Goal: Check status: Check status

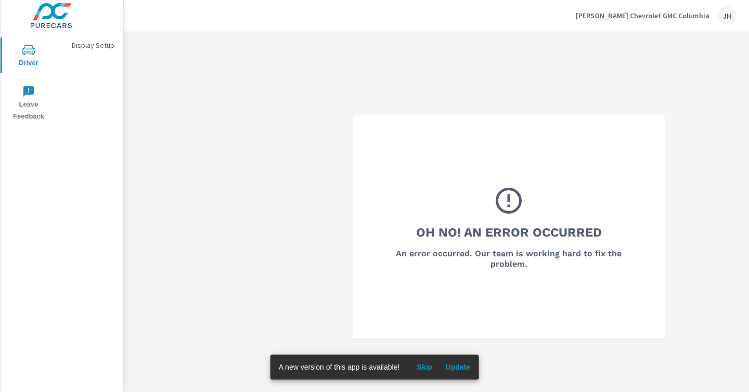
click at [723, 17] on div "JH" at bounding box center [727, 15] width 19 height 19
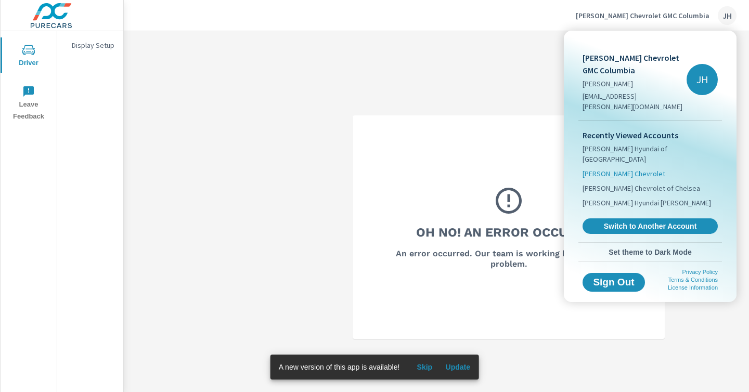
click at [608, 169] on span "[PERSON_NAME] Chevrolet" at bounding box center [624, 174] width 83 height 10
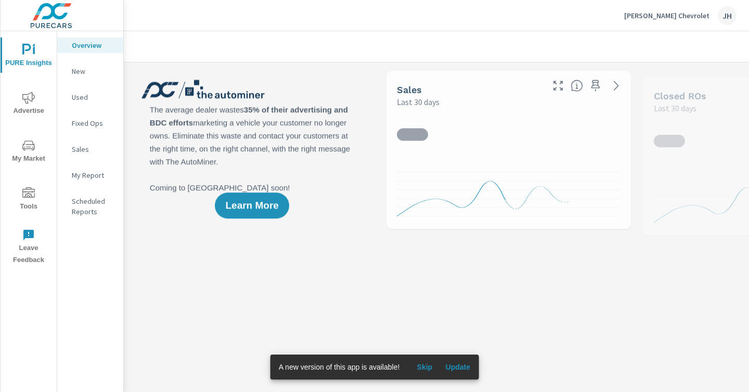
click at [31, 97] on icon "nav menu" at bounding box center [28, 98] width 12 height 12
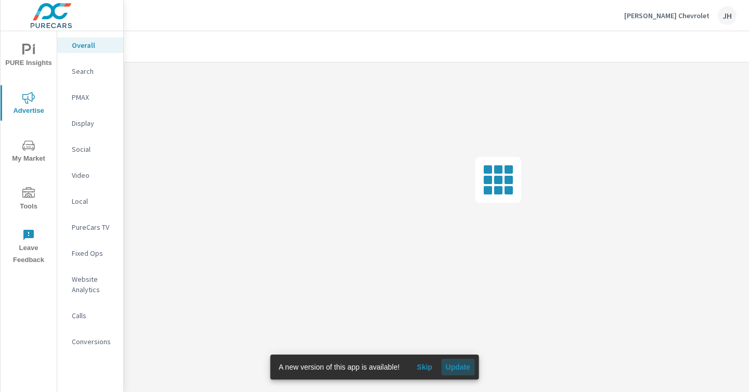
click at [451, 368] on span "Update" at bounding box center [457, 367] width 25 height 9
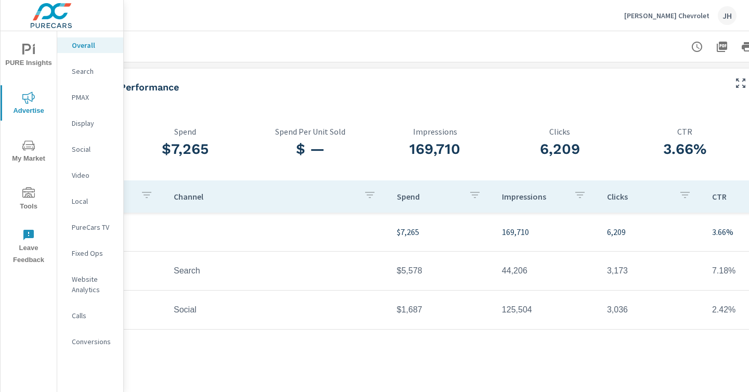
scroll to position [0, 152]
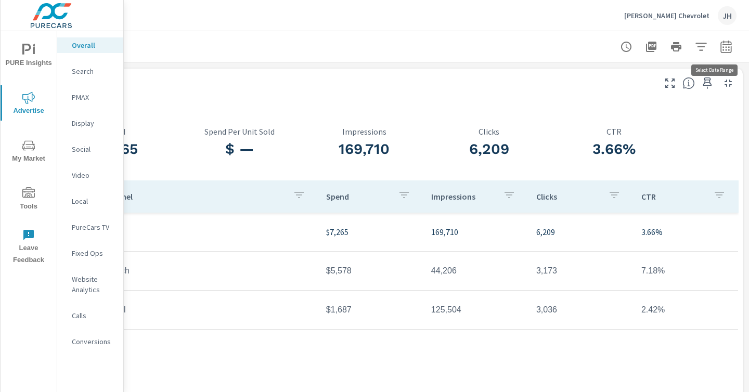
click at [721, 44] on icon "button" at bounding box center [726, 46] width 11 height 12
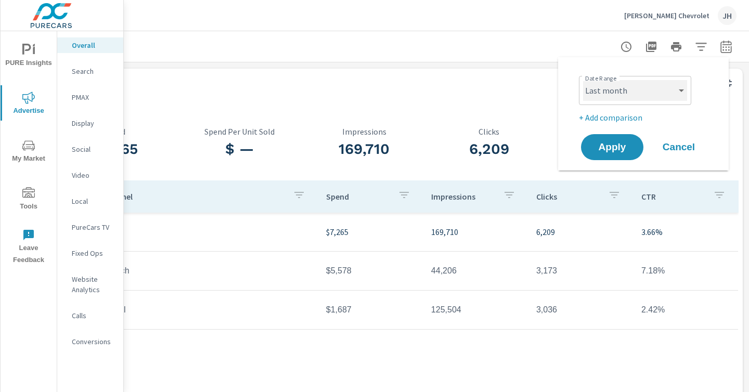
click at [657, 92] on select "Custom [DATE] Last week Last 7 days Last 14 days Last 30 days Last 45 days Last…" at bounding box center [635, 90] width 104 height 21
click at [583, 80] on select "Custom [DATE] Last week Last 7 days Last 14 days Last 30 days Last 45 days Last…" at bounding box center [635, 90] width 104 height 21
select select "custom"
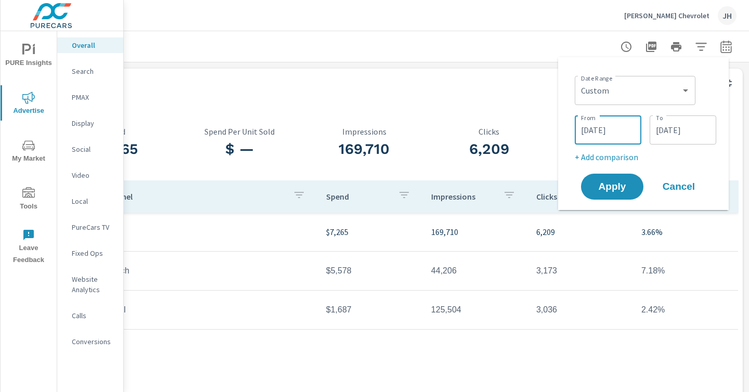
click at [599, 136] on input "[DATE]" at bounding box center [608, 130] width 58 height 21
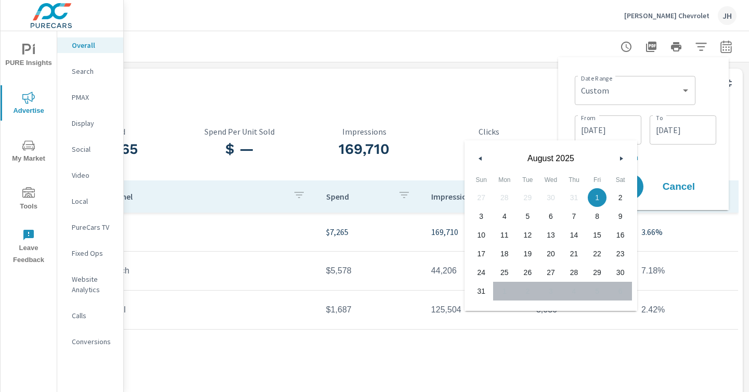
click at [478, 155] on button "button" at bounding box center [481, 158] width 12 height 12
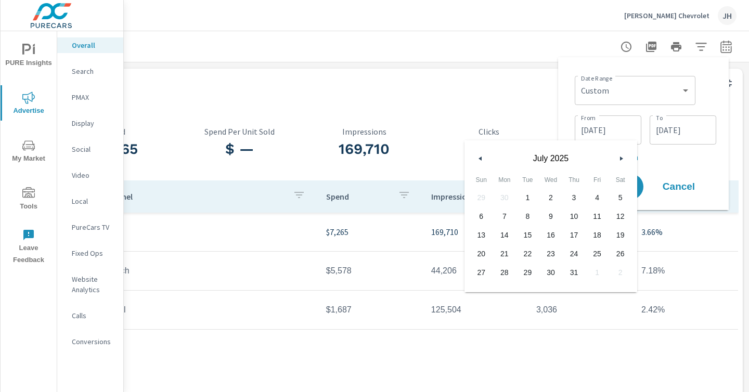
click at [523, 194] on span "1" at bounding box center [527, 198] width 23 height 14
click at [572, 271] on span "31" at bounding box center [573, 273] width 23 height 14
click at [523, 200] on span "1" at bounding box center [527, 198] width 23 height 14
type input "[DATE]"
click at [676, 125] on input "[DATE]" at bounding box center [683, 130] width 58 height 21
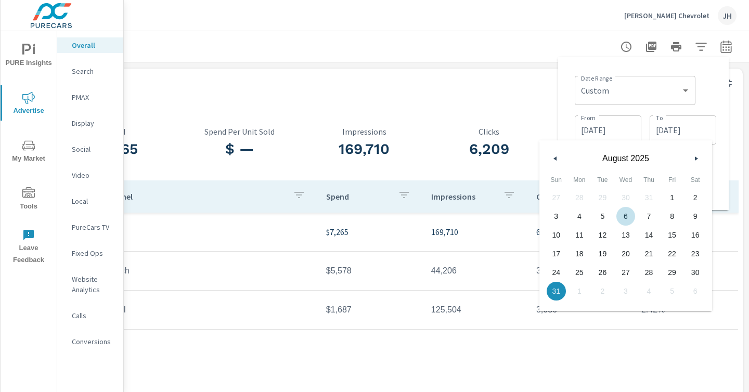
click at [647, 196] on div "27 28 29 30 31 1 2 3 4 5 6 7 8 9 10 11 12 13 14 15 16 17 18 19 20 21 22 23 24 2…" at bounding box center [626, 244] width 162 height 112
click at [557, 157] on button "button" at bounding box center [555, 158] width 12 height 12
click at [647, 273] on span "31" at bounding box center [648, 273] width 23 height 14
type input "[DATE]"
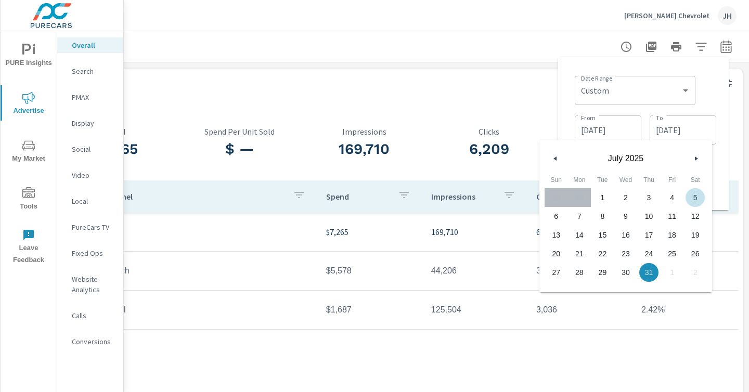
click at [717, 165] on div "Date Range Custom [DATE] Last week Last 7 days Last 14 days Last 30 days Last 4…" at bounding box center [644, 134] width 154 height 136
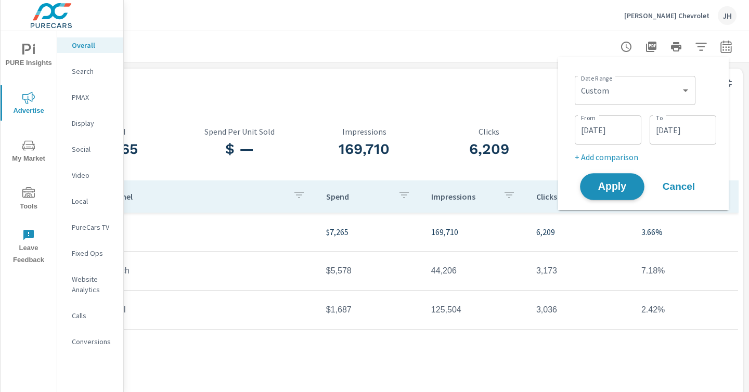
click at [622, 191] on span "Apply" at bounding box center [612, 187] width 43 height 10
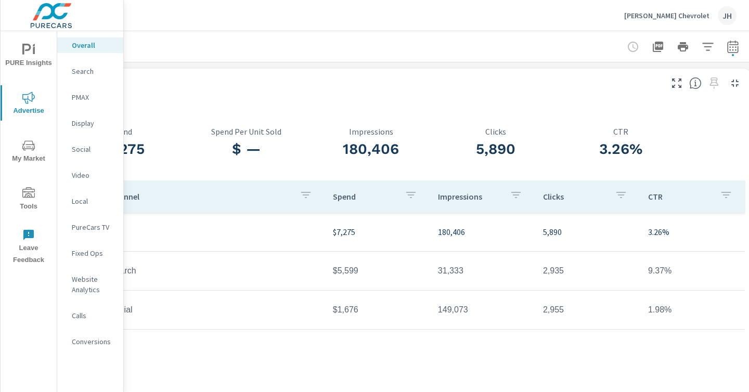
scroll to position [0, 152]
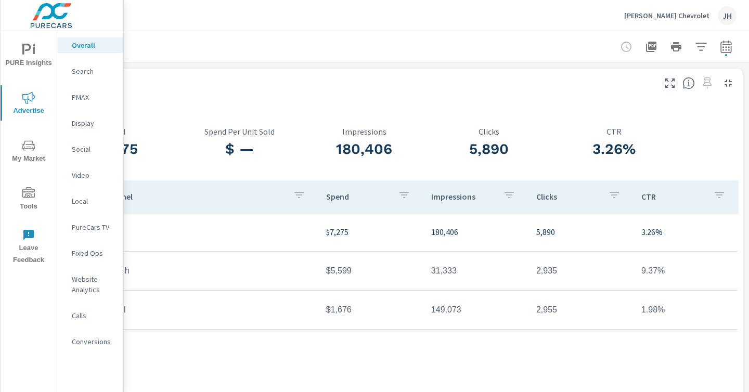
click at [721, 33] on div at bounding box center [364, 46] width 745 height 31
click at [720, 41] on icon "button" at bounding box center [726, 47] width 12 height 12
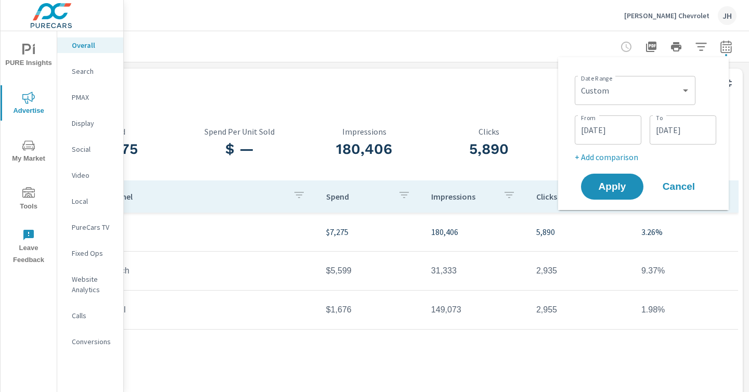
click at [602, 139] on input "[DATE]" at bounding box center [608, 130] width 58 height 21
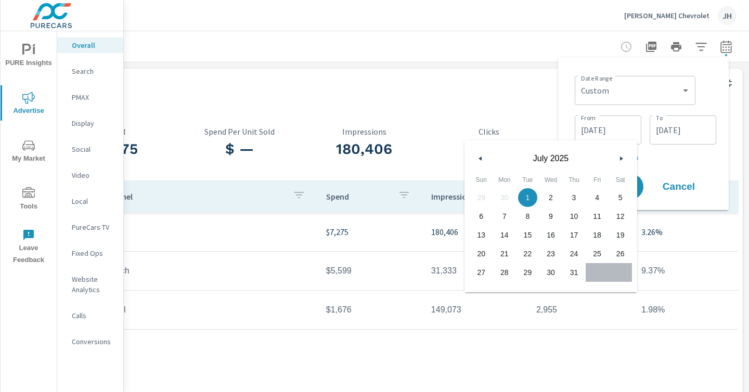
click at [478, 156] on button "button" at bounding box center [481, 158] width 12 height 12
click at [481, 196] on span "1" at bounding box center [481, 198] width 23 height 14
type input "[DATE]"
click at [667, 135] on input "[DATE]" at bounding box center [683, 130] width 58 height 21
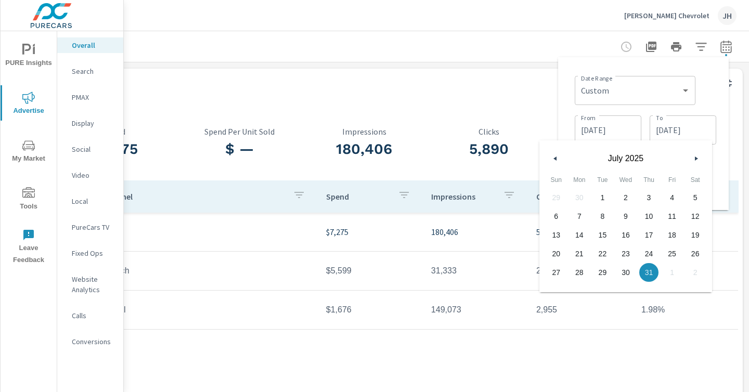
click at [548, 157] on div "[DATE]" at bounding box center [626, 155] width 173 height 31
click at [554, 157] on icon "button" at bounding box center [554, 159] width 5 height 4
click at [581, 272] on span "30" at bounding box center [579, 273] width 23 height 14
type input "[DATE]"
click at [722, 170] on div "Date Range Custom [DATE] Last week Last 7 days Last 14 days Last 30 days Last 4…" at bounding box center [643, 133] width 171 height 153
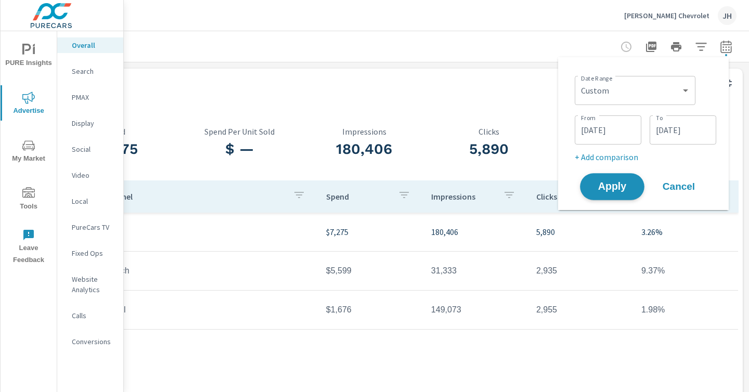
click at [619, 184] on span "Apply" at bounding box center [612, 187] width 43 height 10
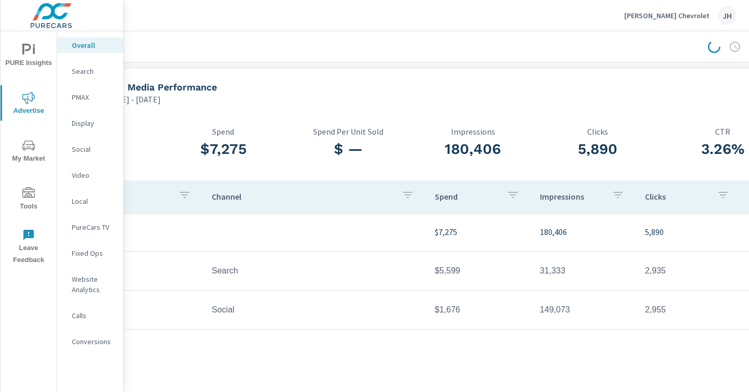
scroll to position [0, 0]
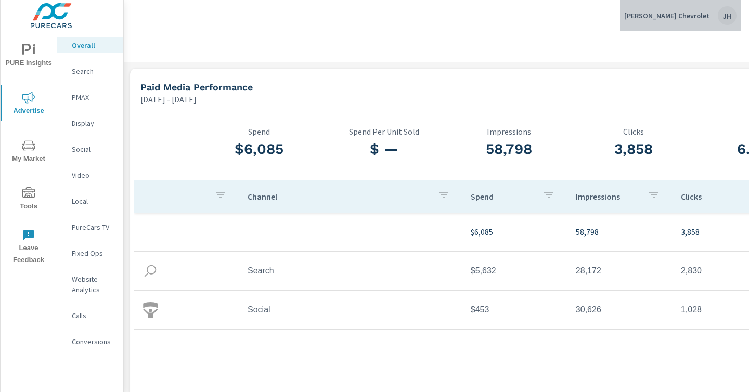
click at [722, 17] on div "JH" at bounding box center [727, 15] width 19 height 19
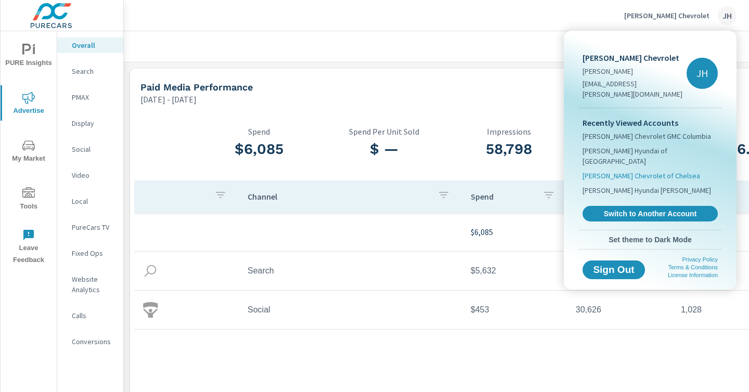
click at [618, 171] on span "[PERSON_NAME] Chevrolet of Chelsea" at bounding box center [642, 176] width 118 height 10
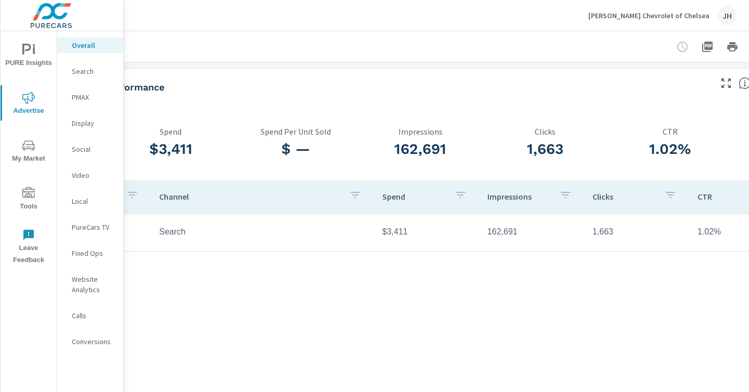
scroll to position [0, 152]
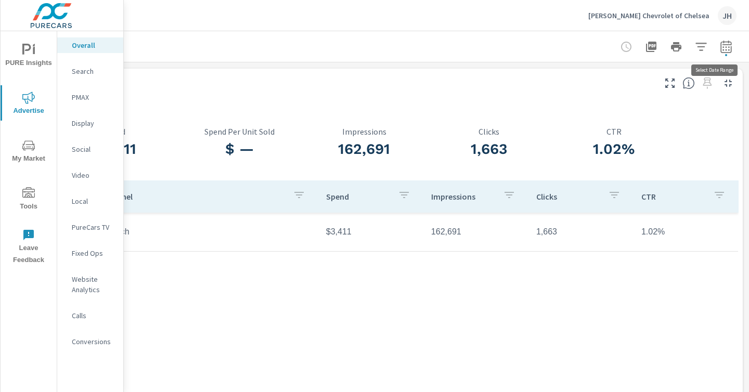
click at [721, 42] on icon "button" at bounding box center [726, 46] width 11 height 12
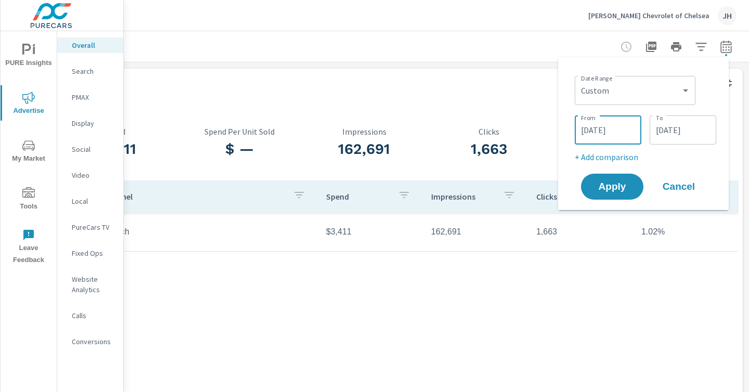
click at [619, 133] on input "[DATE]" at bounding box center [608, 130] width 58 height 21
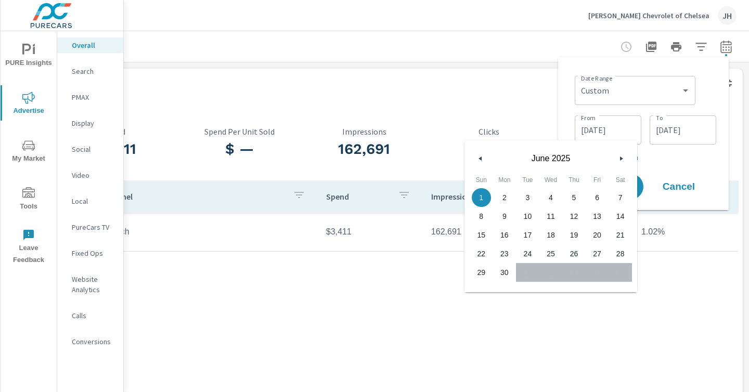
click at [623, 158] on icon "button" at bounding box center [622, 159] width 5 height 4
click at [622, 158] on icon "button" at bounding box center [622, 159] width 5 height 4
click at [521, 273] on div "1 2 3 4 5 6 7 8 9 10 11 12 13 14 15 16 17 18 19 20 21 22 23 24 25 26 27 28 29 3…" at bounding box center [551, 235] width 162 height 94
click at [527, 275] on div "1 2 3 4 5 6 7 8 9 10 11 12 13 14 15 16 17 18 19 20 21 22 23 24 25 26 27 28 29 3…" at bounding box center [551, 235] width 162 height 94
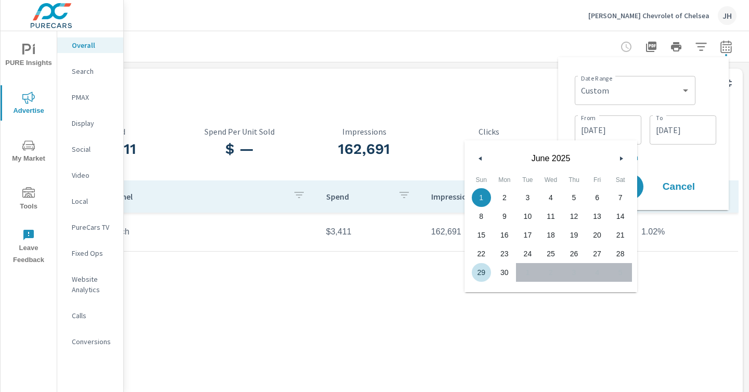
drag, startPoint x: 379, startPoint y: 300, endPoint x: 437, endPoint y: 248, distance: 78.1
click at [379, 300] on div "Channel Spend Impressions Clicks CTR Search $3,411 162,691 1,663 1.02%" at bounding box center [364, 280] width 749 height 198
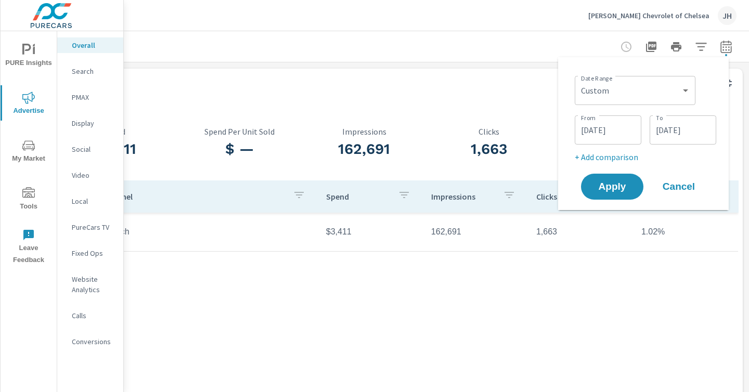
click at [677, 183] on span "Cancel" at bounding box center [679, 186] width 42 height 9
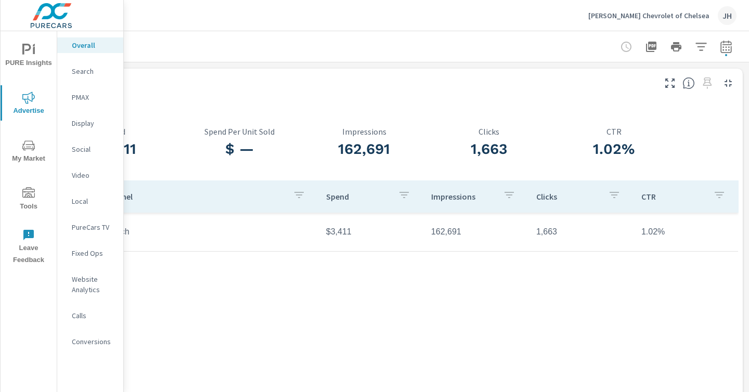
click at [723, 46] on icon "button" at bounding box center [726, 46] width 11 height 12
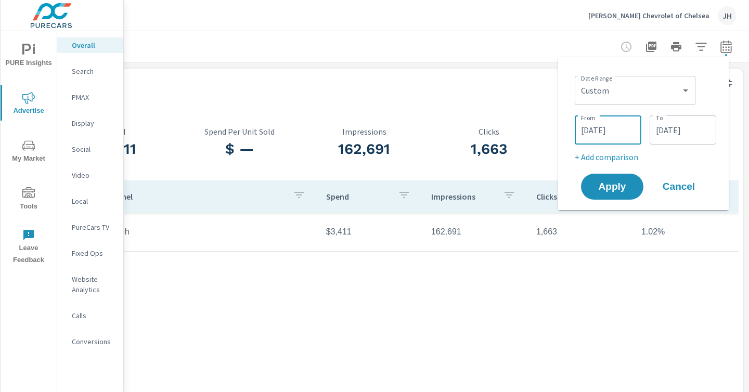
click at [617, 130] on input "[DATE]" at bounding box center [608, 130] width 58 height 21
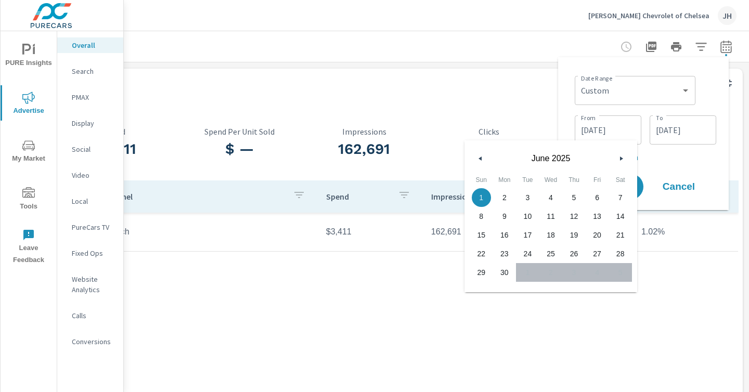
click at [618, 162] on button "button" at bounding box center [621, 158] width 12 height 12
click at [625, 161] on button "button" at bounding box center [621, 158] width 12 height 12
click at [480, 157] on icon "button" at bounding box center [479, 159] width 5 height 4
click at [622, 158] on icon "button" at bounding box center [622, 159] width 5 height 4
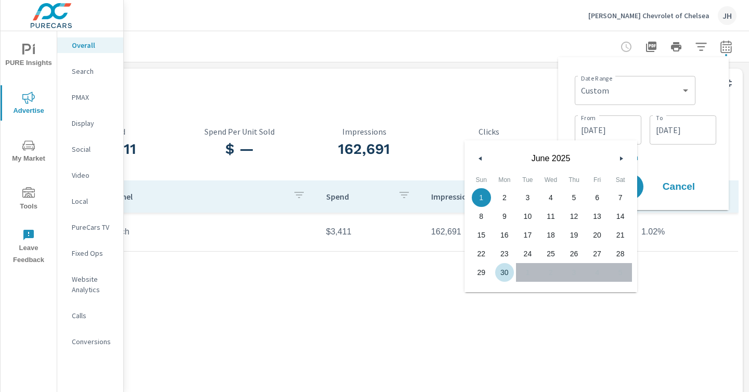
click at [501, 273] on span "30" at bounding box center [504, 273] width 23 height 14
type input "[DATE]"
click at [567, 278] on div "1 2 3 4 5 6 7 8 9 10 11 12 13 14 15 16 17 18 19 20 21 22 23 24 25 26 27 28 29 3…" at bounding box center [551, 235] width 162 height 94
drag, startPoint x: 567, startPoint y: 277, endPoint x: 450, endPoint y: 288, distance: 117.6
click at [565, 277] on div "1 2 3 4 5 6 7 8 9 10 11 12 13 14 15 16 17 18 19 20 21 22 23 24 25 26 27 28 29 3…" at bounding box center [551, 235] width 162 height 94
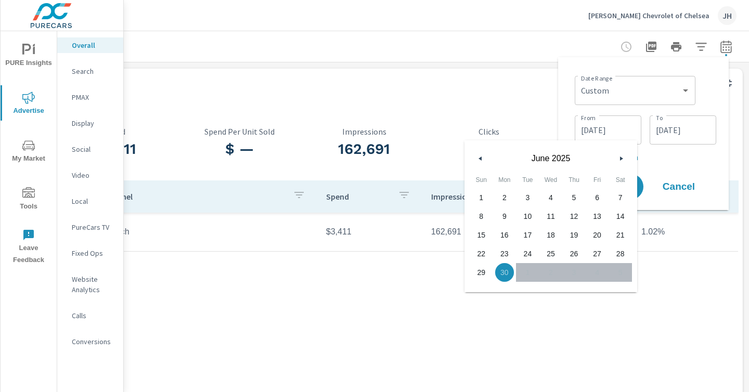
click at [420, 291] on div "Channel Spend Impressions Clicks CTR Search $3,411 162,691 1,663 1.02%" at bounding box center [364, 280] width 749 height 198
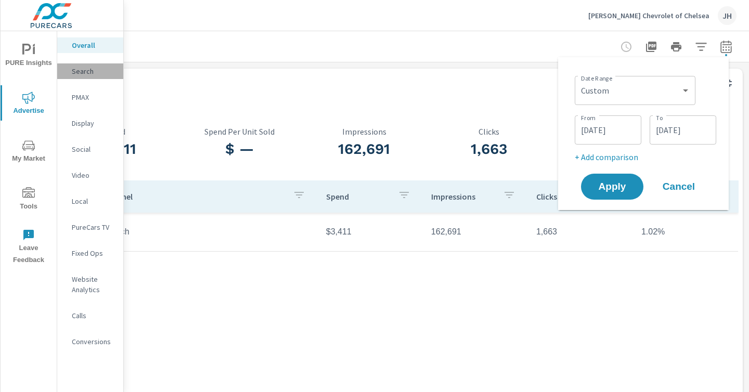
click at [91, 70] on p "Search" at bounding box center [93, 71] width 43 height 10
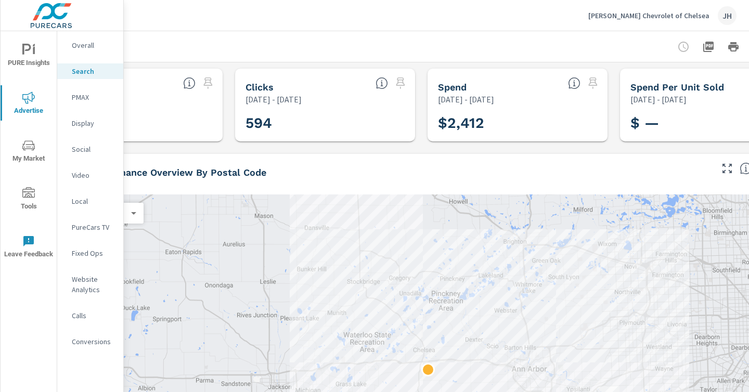
scroll to position [0, 152]
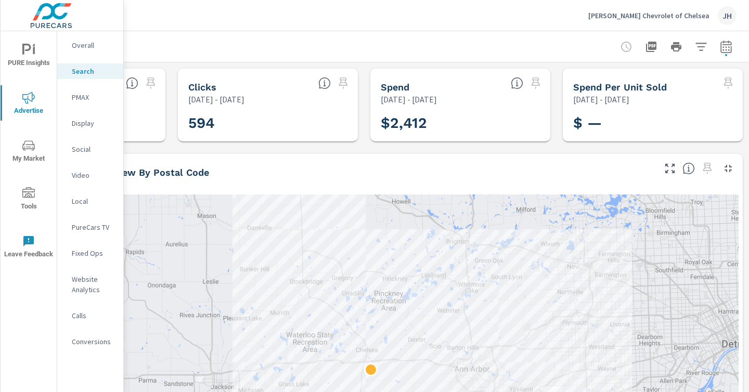
click at [721, 41] on icon "button" at bounding box center [726, 46] width 11 height 12
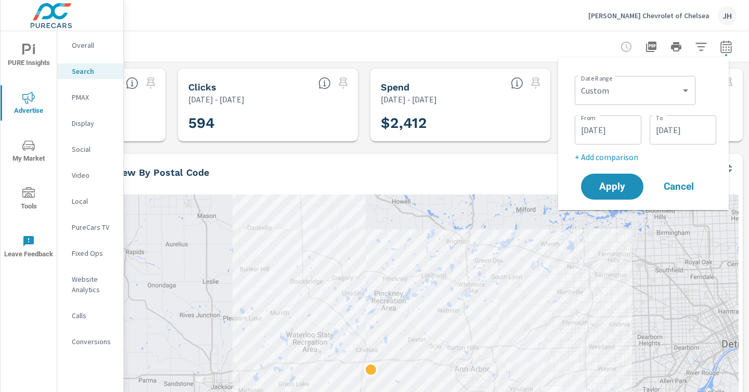
click at [589, 135] on input "[DATE]" at bounding box center [608, 130] width 58 height 21
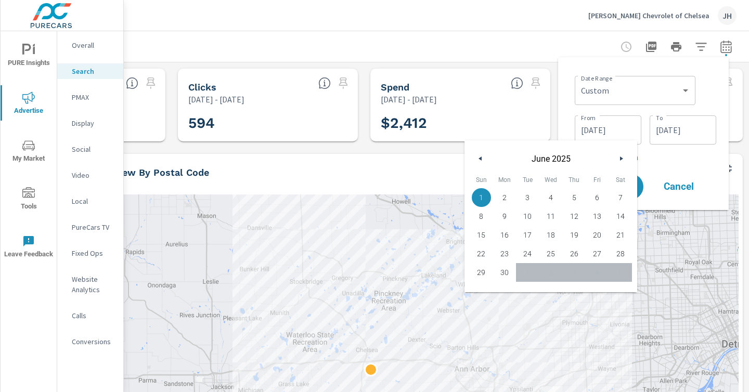
click at [621, 161] on button "button" at bounding box center [621, 158] width 12 height 12
click at [520, 271] on div "1 2 3 4 5 6 7 8 9 10 11 12 13 14 15 16 17 18 19 20 21 22 23 24 25 26 27 28 29 3…" at bounding box center [551, 235] width 162 height 94
click at [524, 276] on div "1 2 3 4 5 6 7 8 9 10 11 12 13 14 15 16 17 18 19 20 21 22 23 24 25 26 27 28 29 3…" at bounding box center [551, 235] width 162 height 94
click at [479, 47] on div at bounding box center [364, 46] width 745 height 31
